Goal: Task Accomplishment & Management: Complete application form

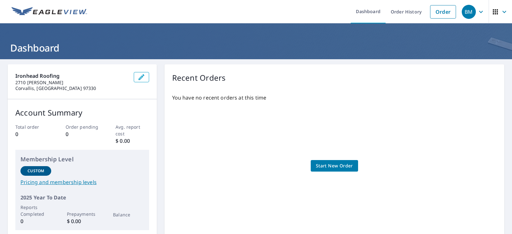
click at [331, 164] on span "Start New Order" at bounding box center [334, 166] width 37 height 8
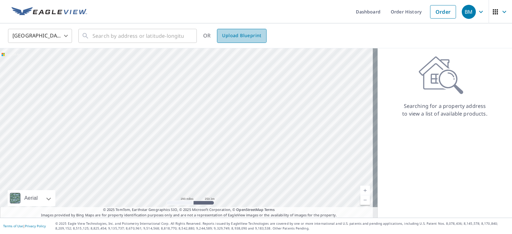
click at [248, 38] on span "Upload Blueprint" at bounding box center [241, 36] width 39 height 8
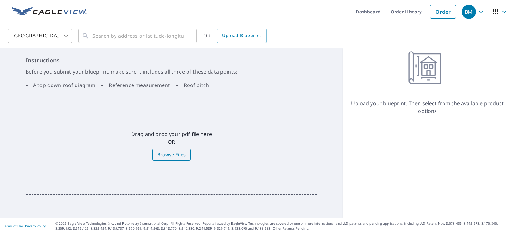
click at [181, 152] on span "Browse Files" at bounding box center [172, 155] width 28 height 8
click at [0, 0] on input "Browse Files" at bounding box center [0, 0] width 0 height 0
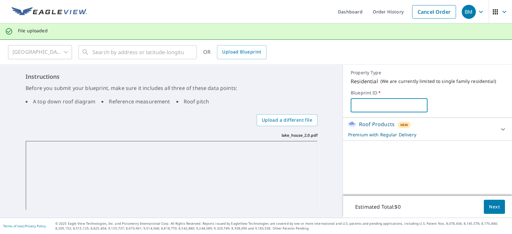
click at [389, 104] on input "text" at bounding box center [389, 105] width 77 height 18
click at [496, 207] on button "Next" at bounding box center [494, 207] width 21 height 14
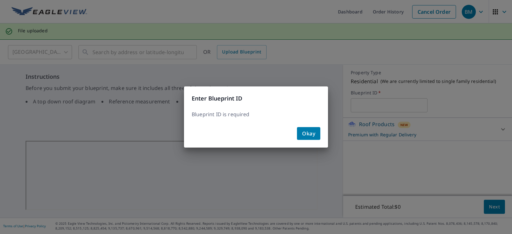
click at [307, 134] on span "Okay" at bounding box center [308, 133] width 13 height 9
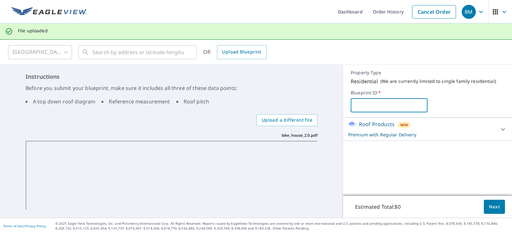
click at [362, 110] on input "text" at bounding box center [389, 105] width 77 height 18
type input "[PERSON_NAME]"
click at [490, 204] on span "Next" at bounding box center [494, 207] width 11 height 8
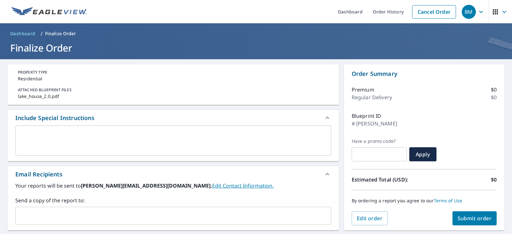
click at [470, 219] on span "Submit order" at bounding box center [475, 218] width 34 height 7
